Goal: Transaction & Acquisition: Purchase product/service

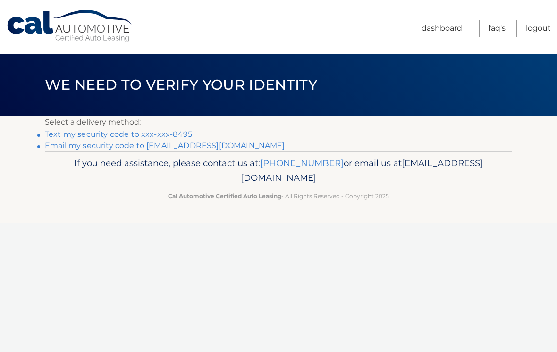
click at [191, 145] on link "Email my security code to r******@ptd.net" at bounding box center [165, 145] width 240 height 9
click at [187, 145] on link "Email my security code to r******@ptd.net" at bounding box center [165, 145] width 240 height 9
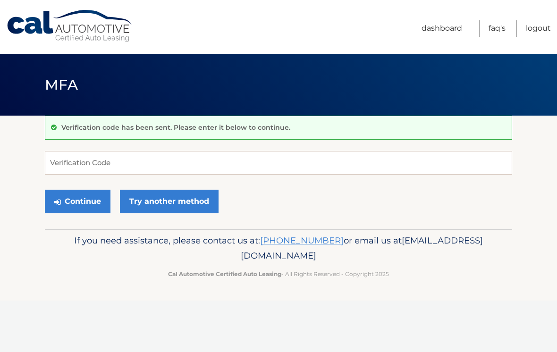
click at [221, 128] on p "Verification code has been sent. Please enter it below to continue." at bounding box center [175, 127] width 229 height 8
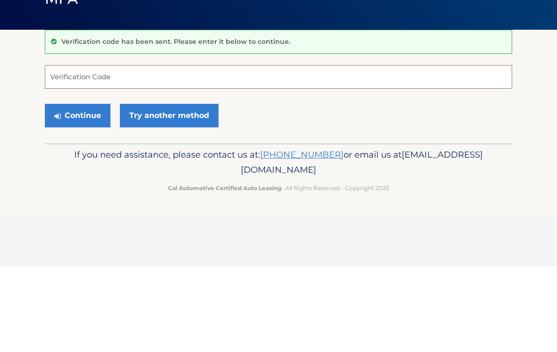
click at [64, 151] on input "Verification Code" at bounding box center [278, 163] width 467 height 24
type input "996247"
click at [89, 190] on button "Continue" at bounding box center [78, 202] width 66 height 24
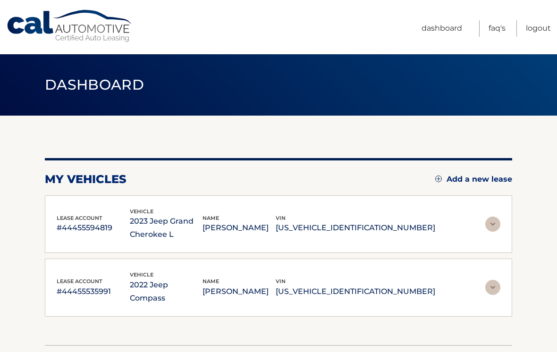
click at [493, 225] on img at bounding box center [492, 224] width 15 height 15
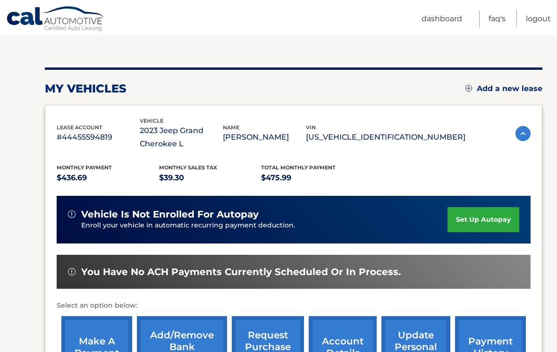
scroll to position [91, 0]
click at [107, 340] on link "make a payment" at bounding box center [96, 347] width 71 height 62
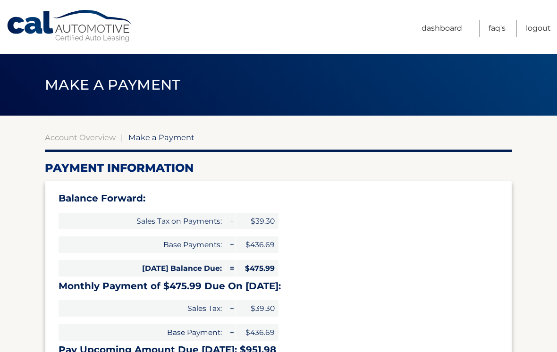
select select "MTg1YTdjODAtMjc3NC00NzRkLWE1Y2ItMDcwOWRkZDc2ZmRj"
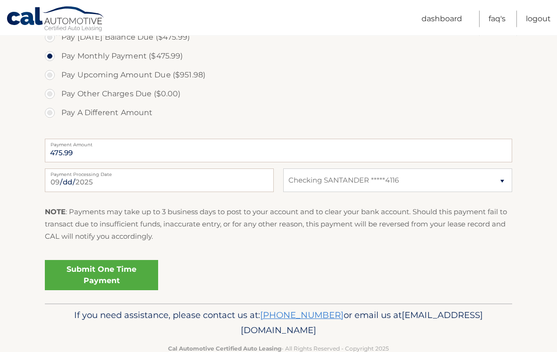
scroll to position [363, 0]
click at [129, 272] on link "Submit One Time Payment" at bounding box center [101, 275] width 113 height 30
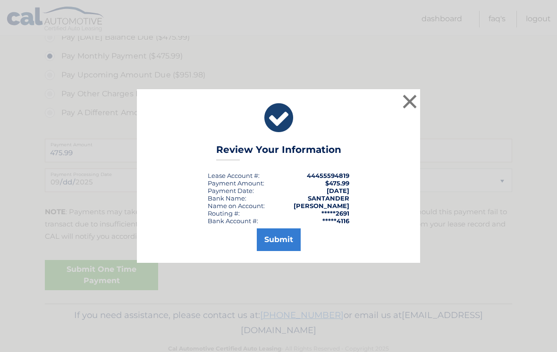
click at [291, 248] on button "Submit" at bounding box center [279, 240] width 44 height 23
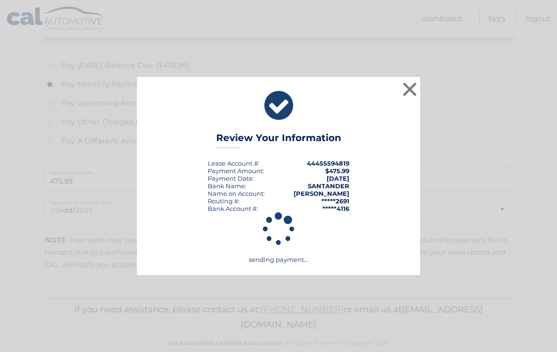
scroll to position [349, 0]
click at [74, 177] on div "× Review Your Information Lease Account #: 44455594819 Payment Amount: $475.99 …" at bounding box center [279, 176] width 550 height 198
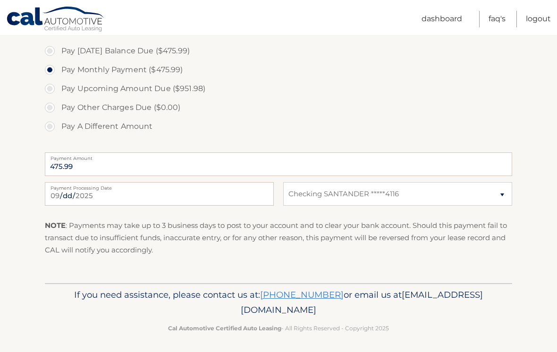
click at [436, 14] on link "Dashboard" at bounding box center [442, 19] width 41 height 17
click at [447, 18] on link "Dashboard" at bounding box center [442, 19] width 41 height 17
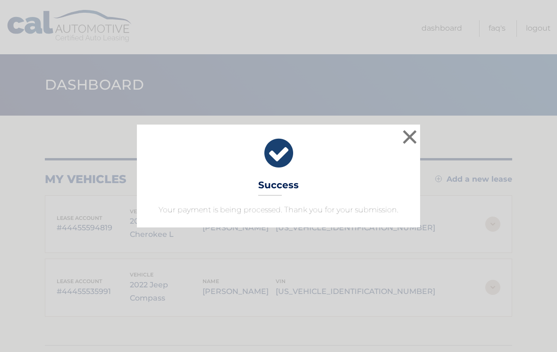
click at [408, 137] on button "×" at bounding box center [409, 136] width 19 height 19
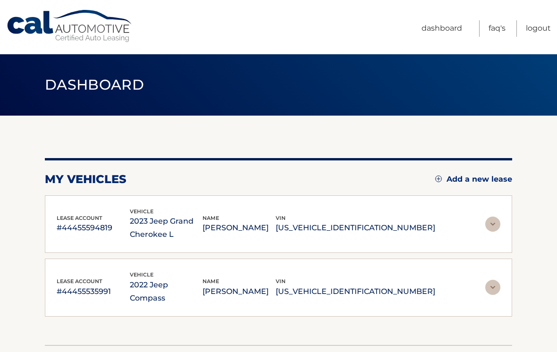
click at [493, 226] on img at bounding box center [492, 224] width 15 height 15
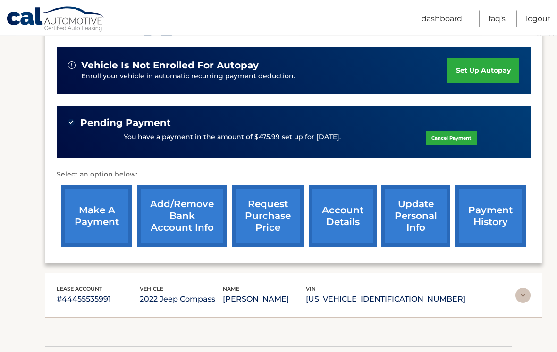
scroll to position [240, 0]
click at [351, 212] on link "account details" at bounding box center [343, 216] width 68 height 62
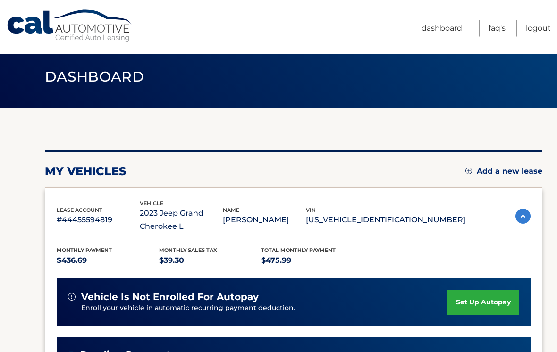
scroll to position [0, 0]
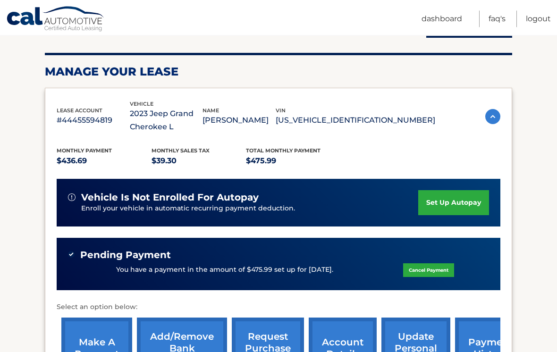
scroll to position [120, 0]
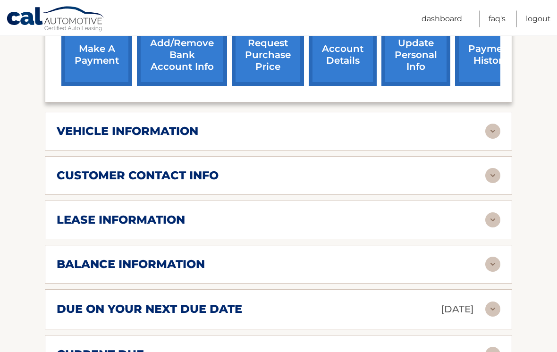
click at [492, 213] on img at bounding box center [492, 220] width 15 height 15
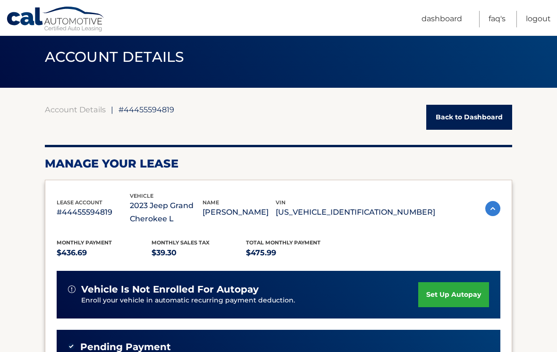
scroll to position [0, 0]
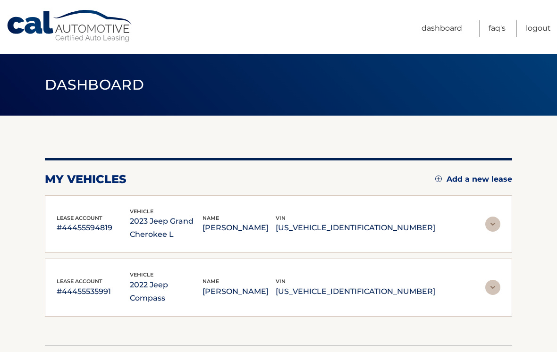
click at [494, 282] on img at bounding box center [492, 287] width 15 height 15
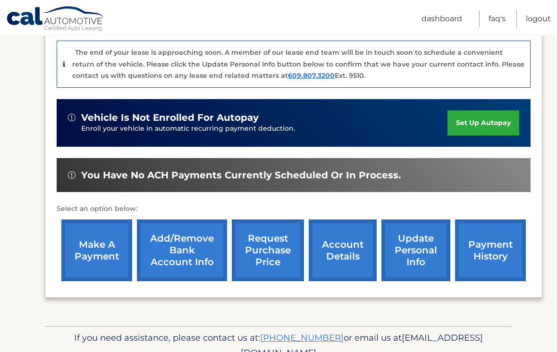
scroll to position [297, 0]
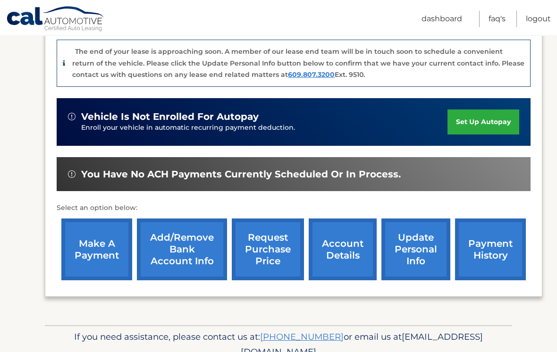
click at [352, 246] on link "account details" at bounding box center [343, 250] width 68 height 62
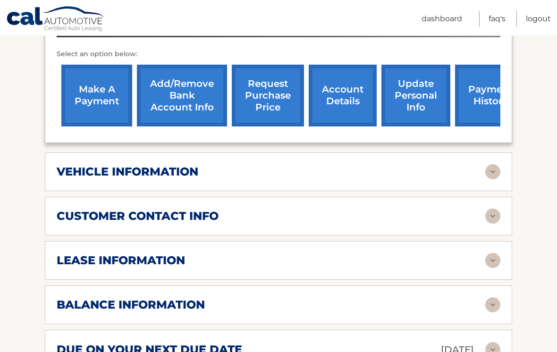
scroll to position [355, 0]
click at [494, 253] on img at bounding box center [492, 260] width 15 height 15
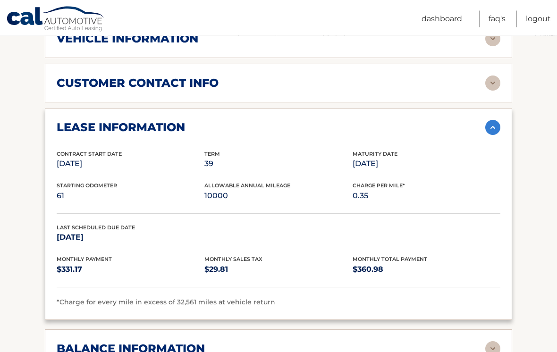
scroll to position [489, 0]
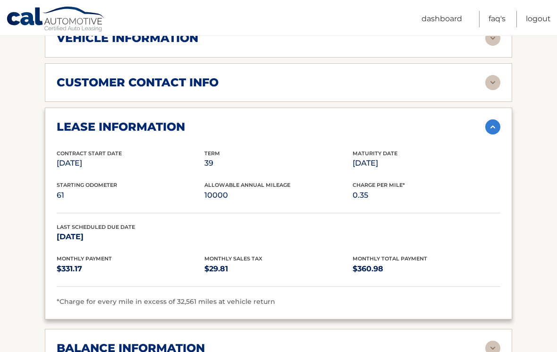
click at [541, 23] on link "Logout" at bounding box center [538, 19] width 25 height 17
